Goal: Task Accomplishment & Management: Use online tool/utility

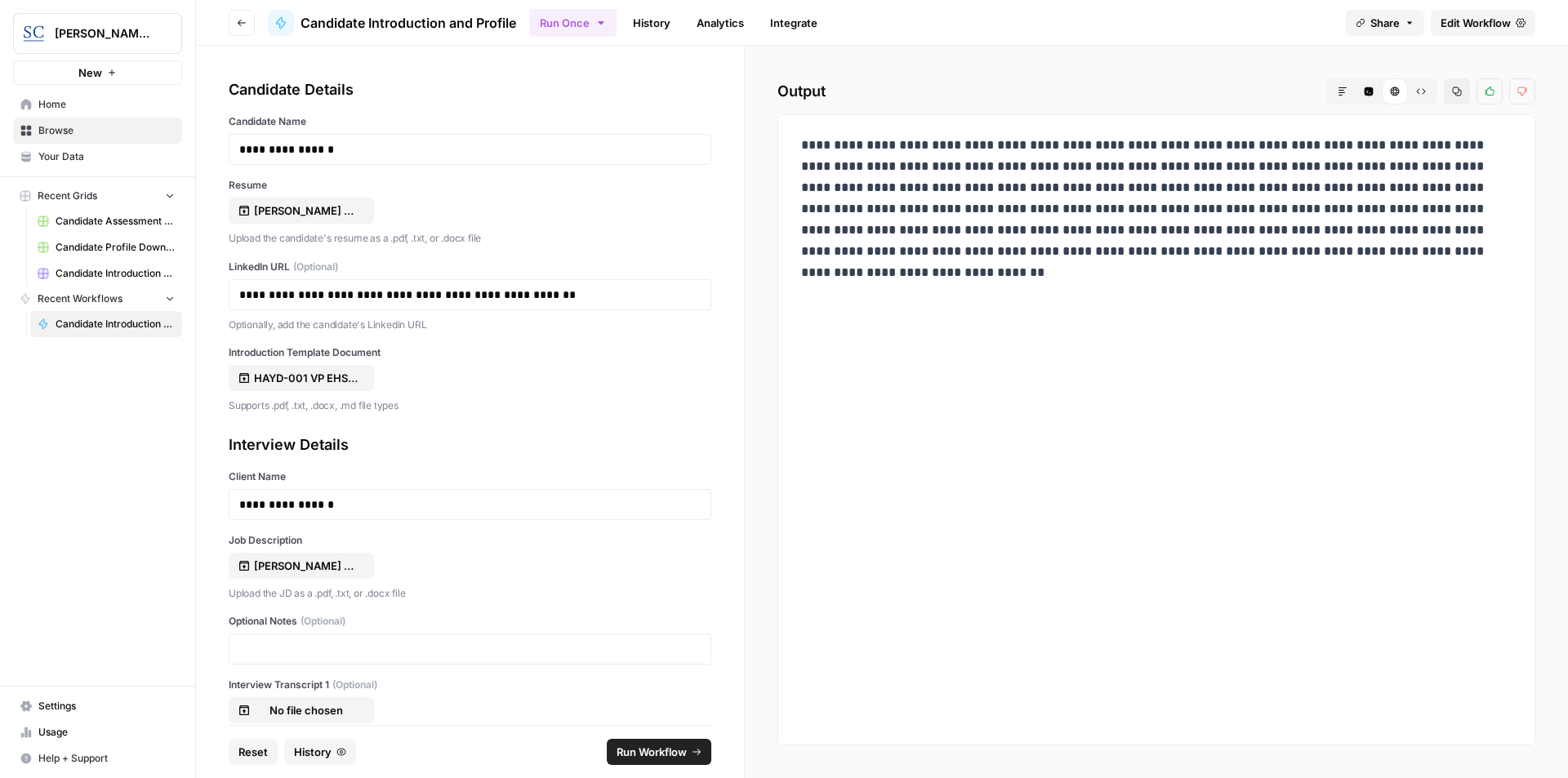
scroll to position [122, 0]
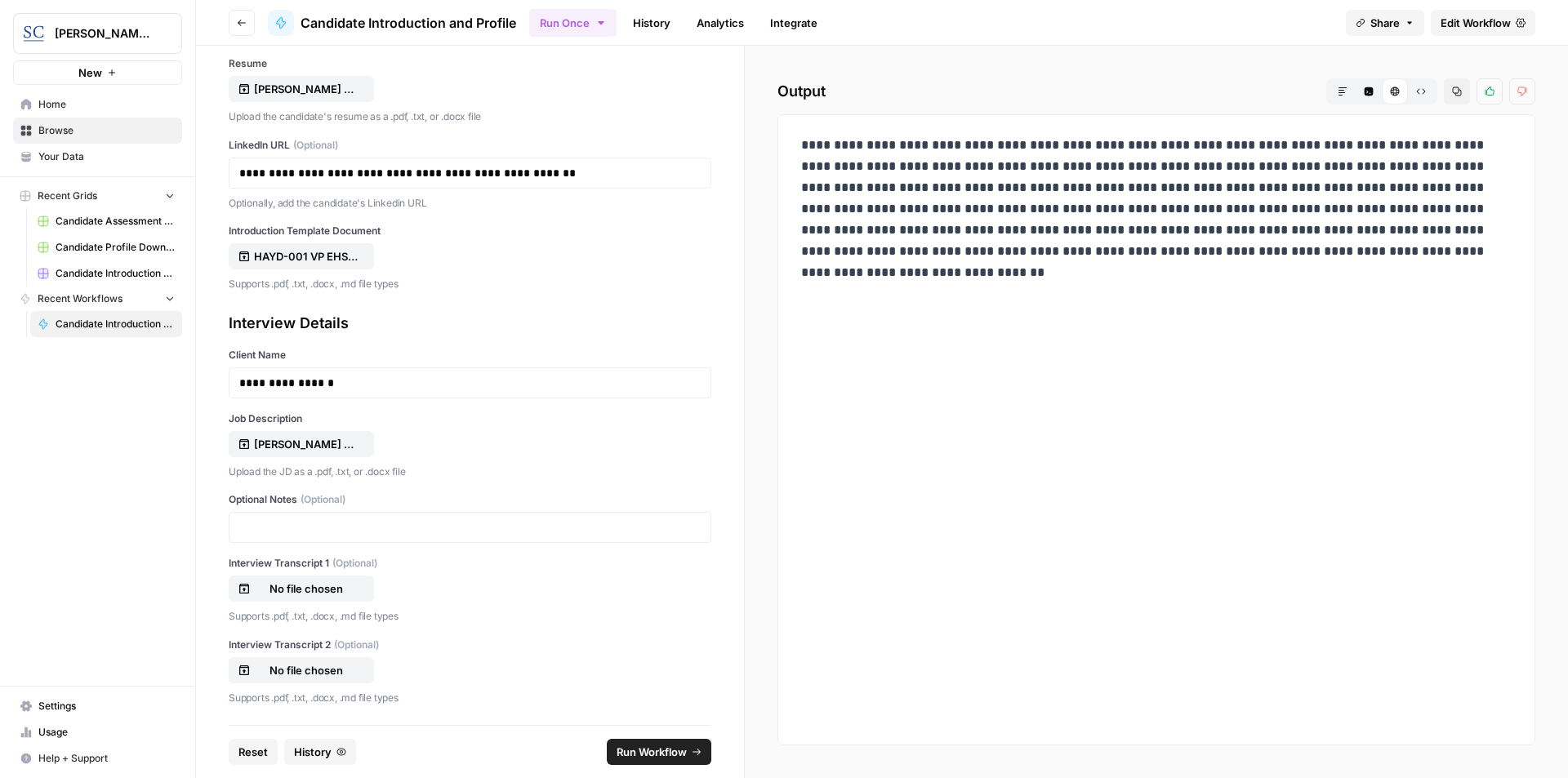
click at [1339, 93] on icon "button" at bounding box center [1342, 91] width 10 height 10
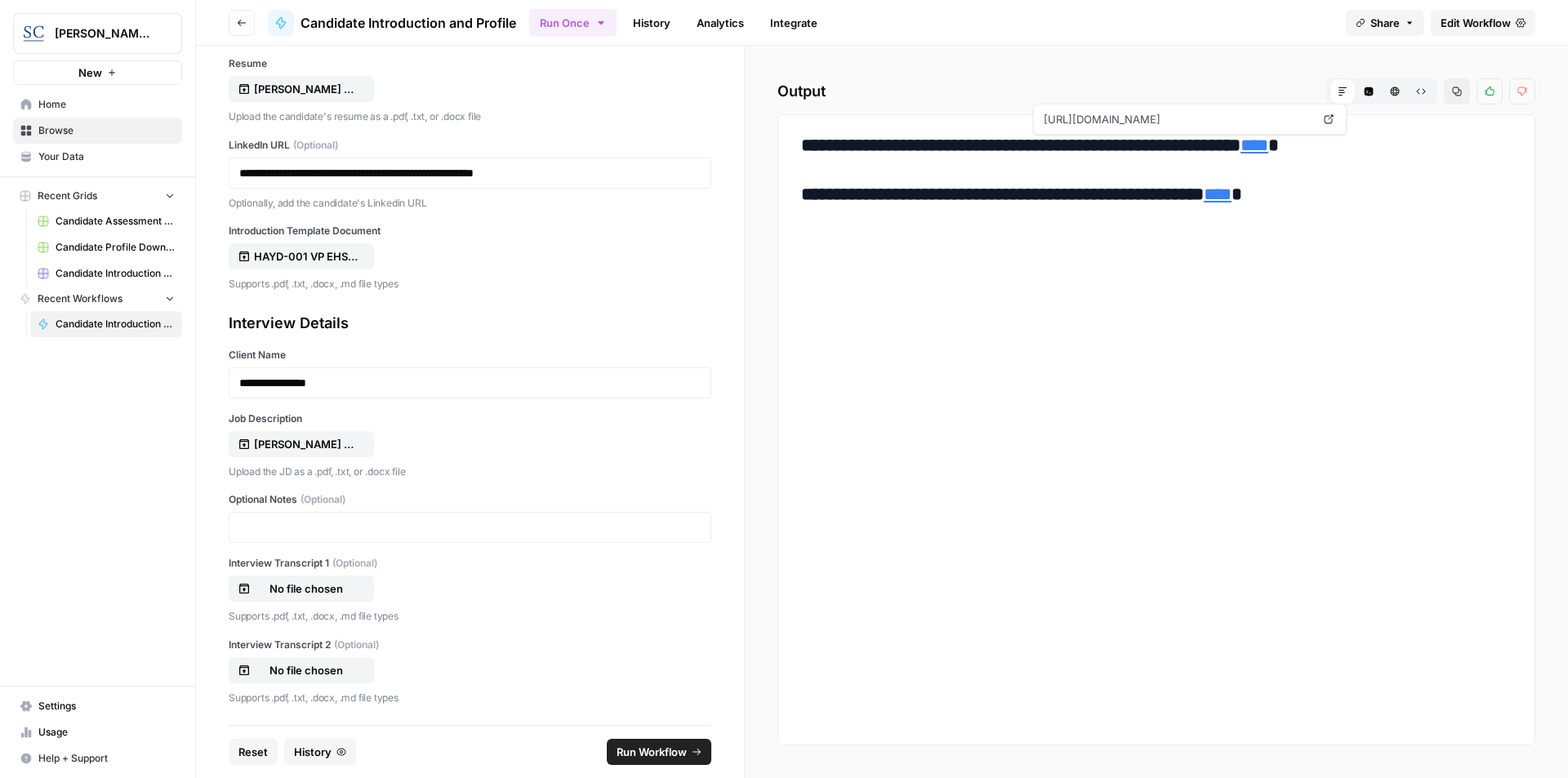
click at [1268, 148] on link "****" at bounding box center [1254, 145] width 28 height 18
click at [1231, 196] on link "****" at bounding box center [1217, 194] width 28 height 18
click at [245, 753] on span "Reset" at bounding box center [253, 752] width 30 height 17
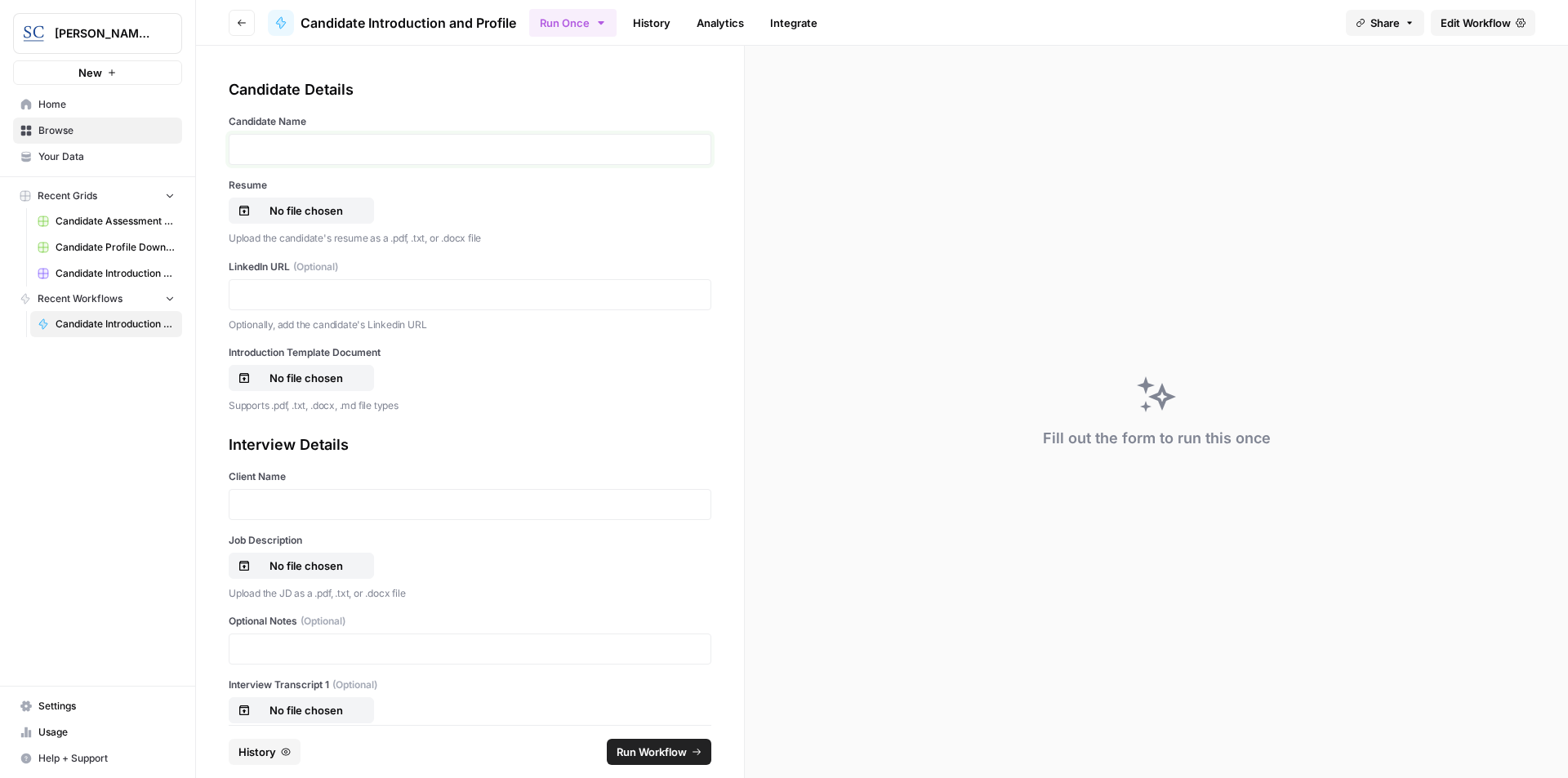
click at [282, 144] on p at bounding box center [470, 149] width 461 height 17
click at [302, 214] on p "No file chosen" at bounding box center [306, 211] width 104 height 17
click at [314, 295] on p at bounding box center [470, 295] width 461 height 17
click at [323, 375] on p "No file chosen" at bounding box center [306, 378] width 104 height 17
click at [388, 510] on p at bounding box center [470, 504] width 461 height 17
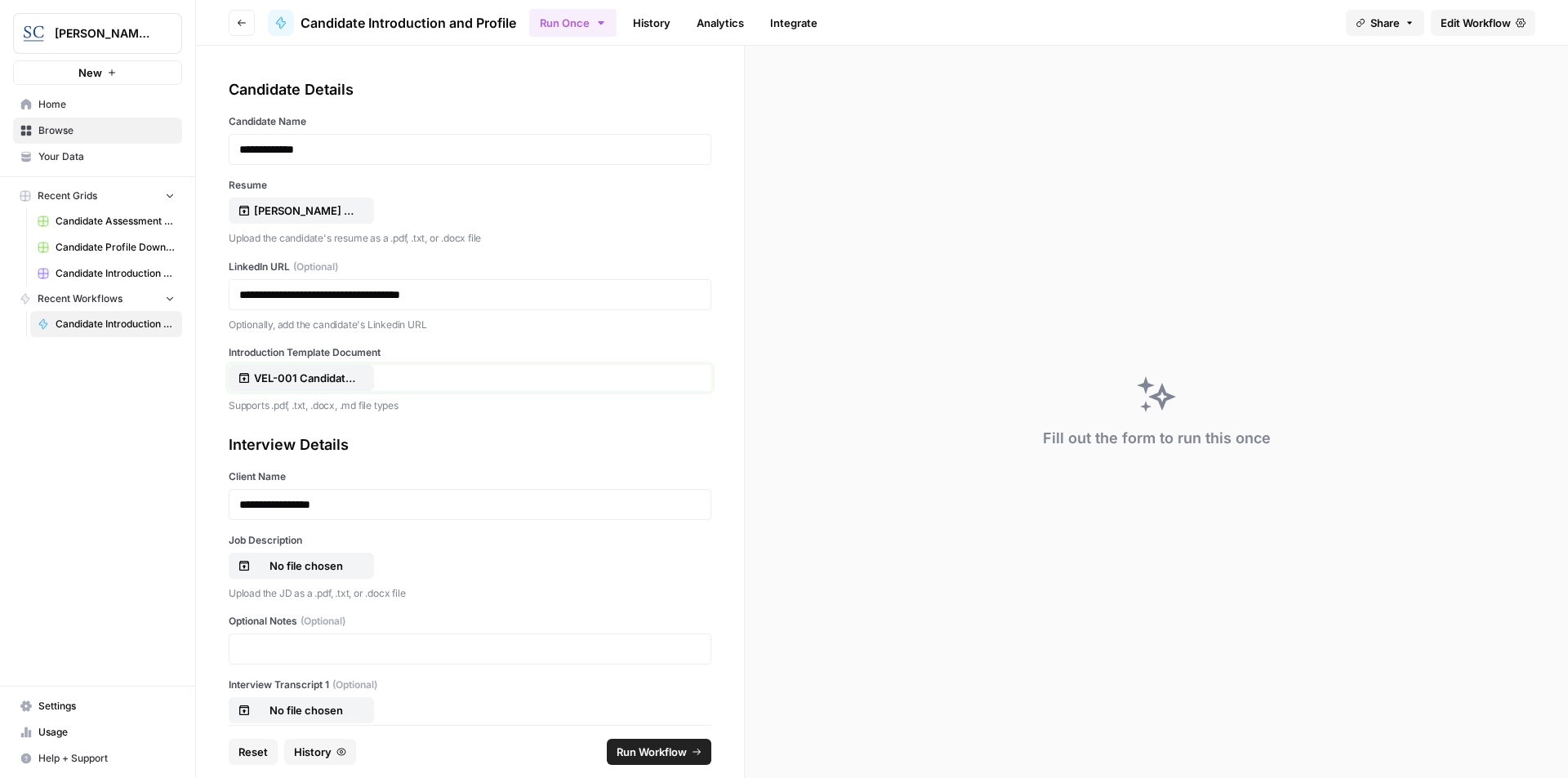
click at [321, 376] on p "VEL-001 Candidate Introduction Template.docx" at bounding box center [306, 378] width 104 height 17
click at [303, 560] on p "No file chosen" at bounding box center [306, 566] width 104 height 17
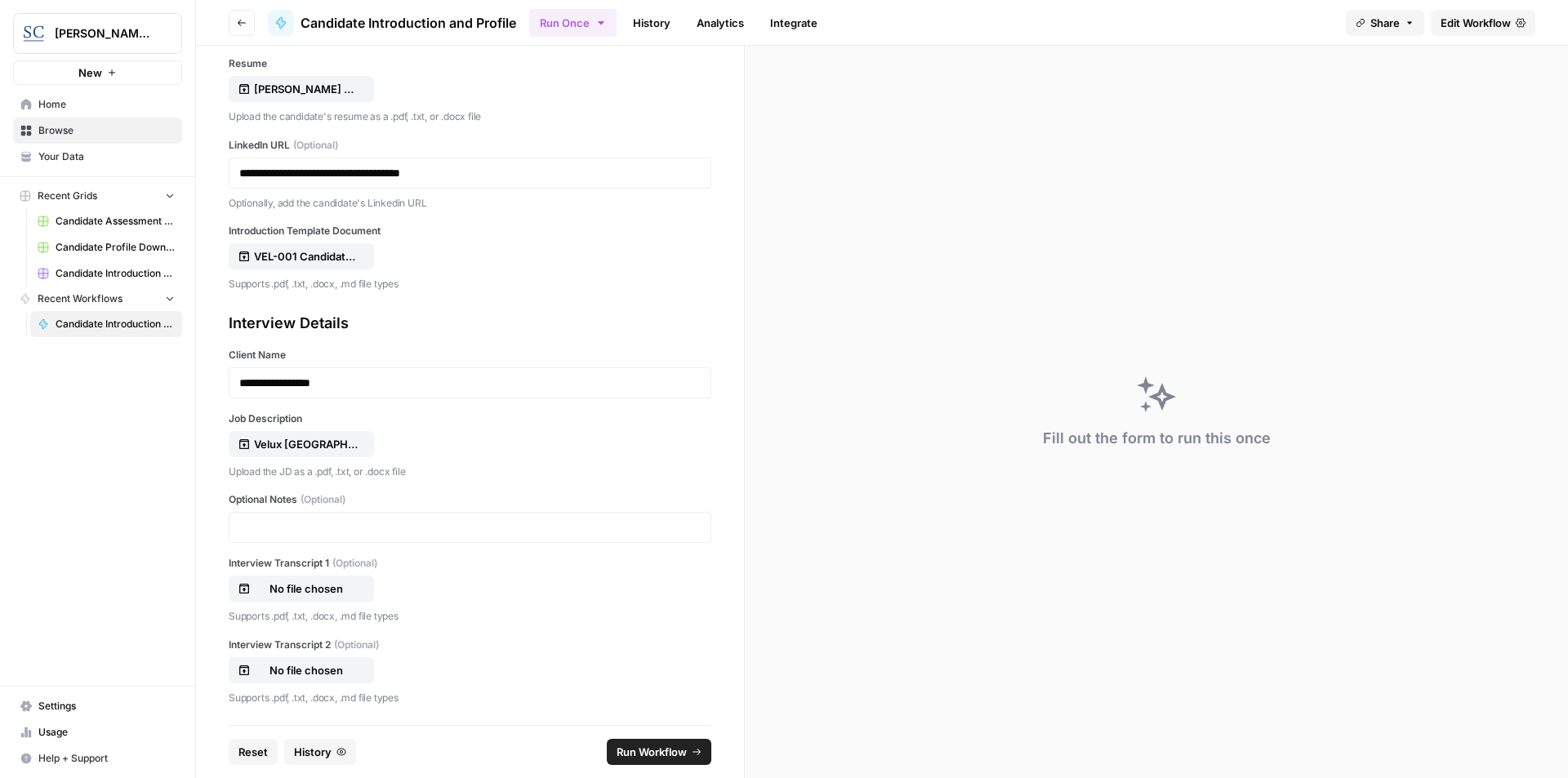
click at [652, 754] on span "Run Workflow" at bounding box center [652, 752] width 70 height 17
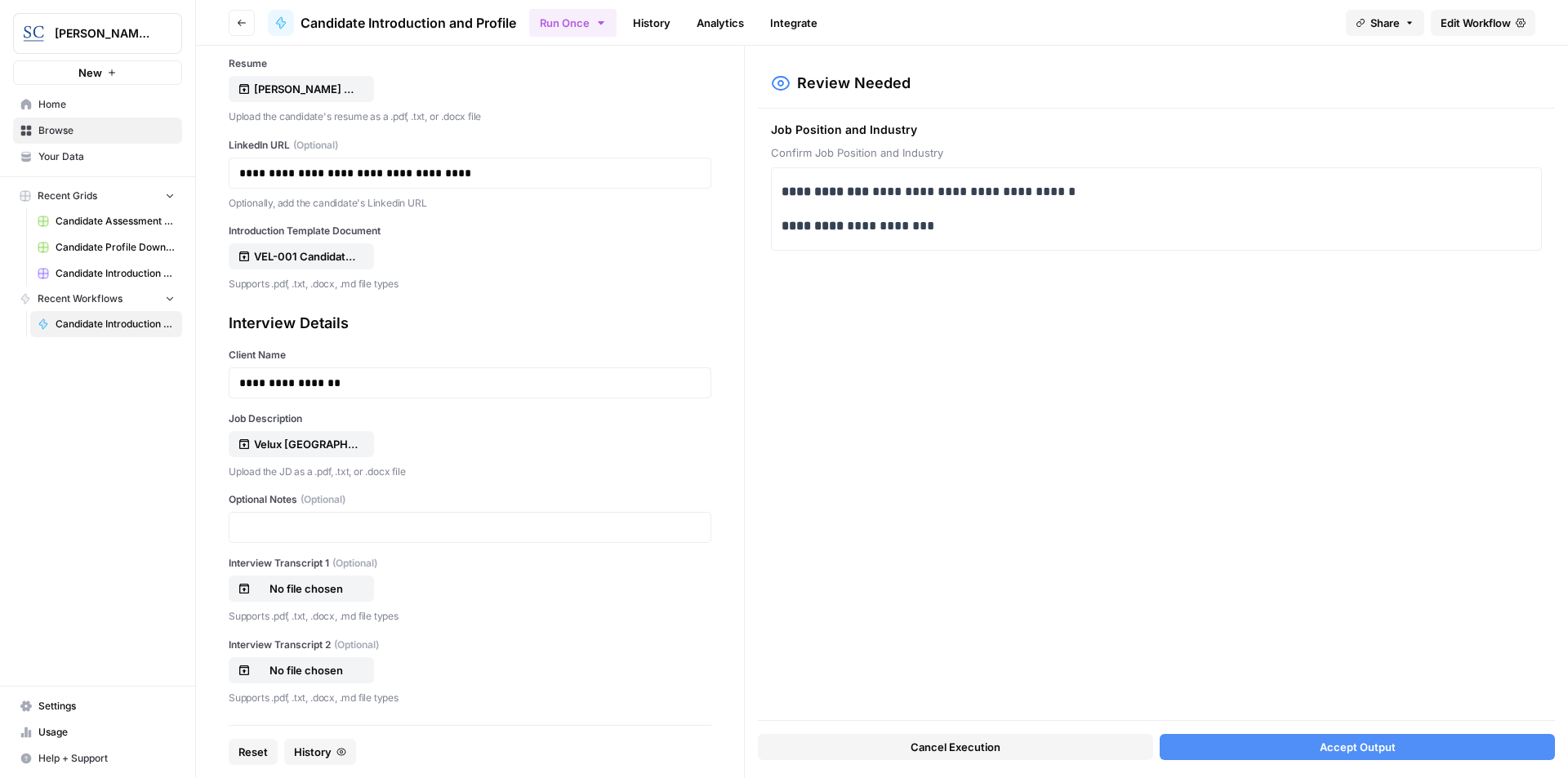
click at [1430, 751] on button "Accept Output" at bounding box center [1357, 747] width 396 height 26
